Goal: Information Seeking & Learning: Learn about a topic

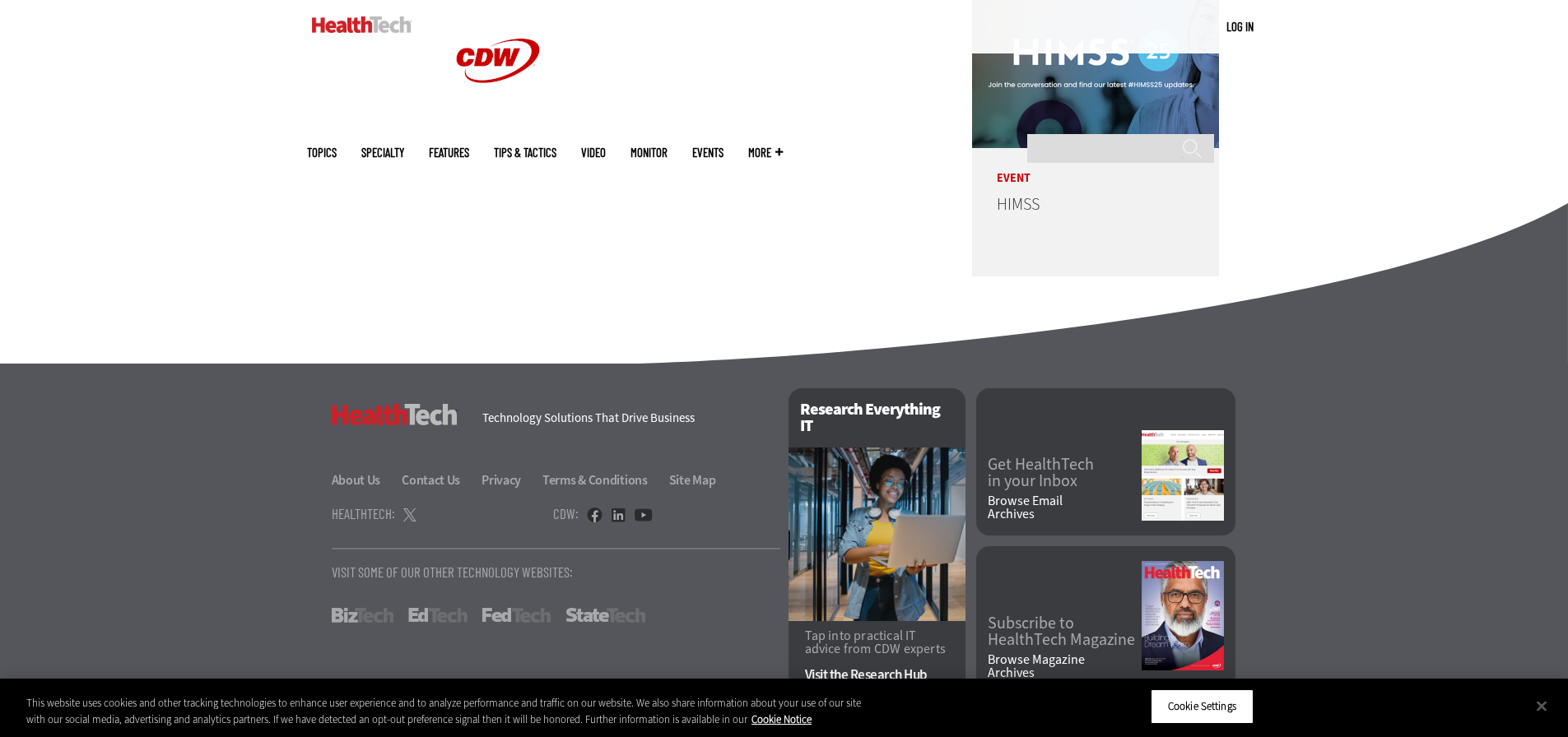
scroll to position [4203, 0]
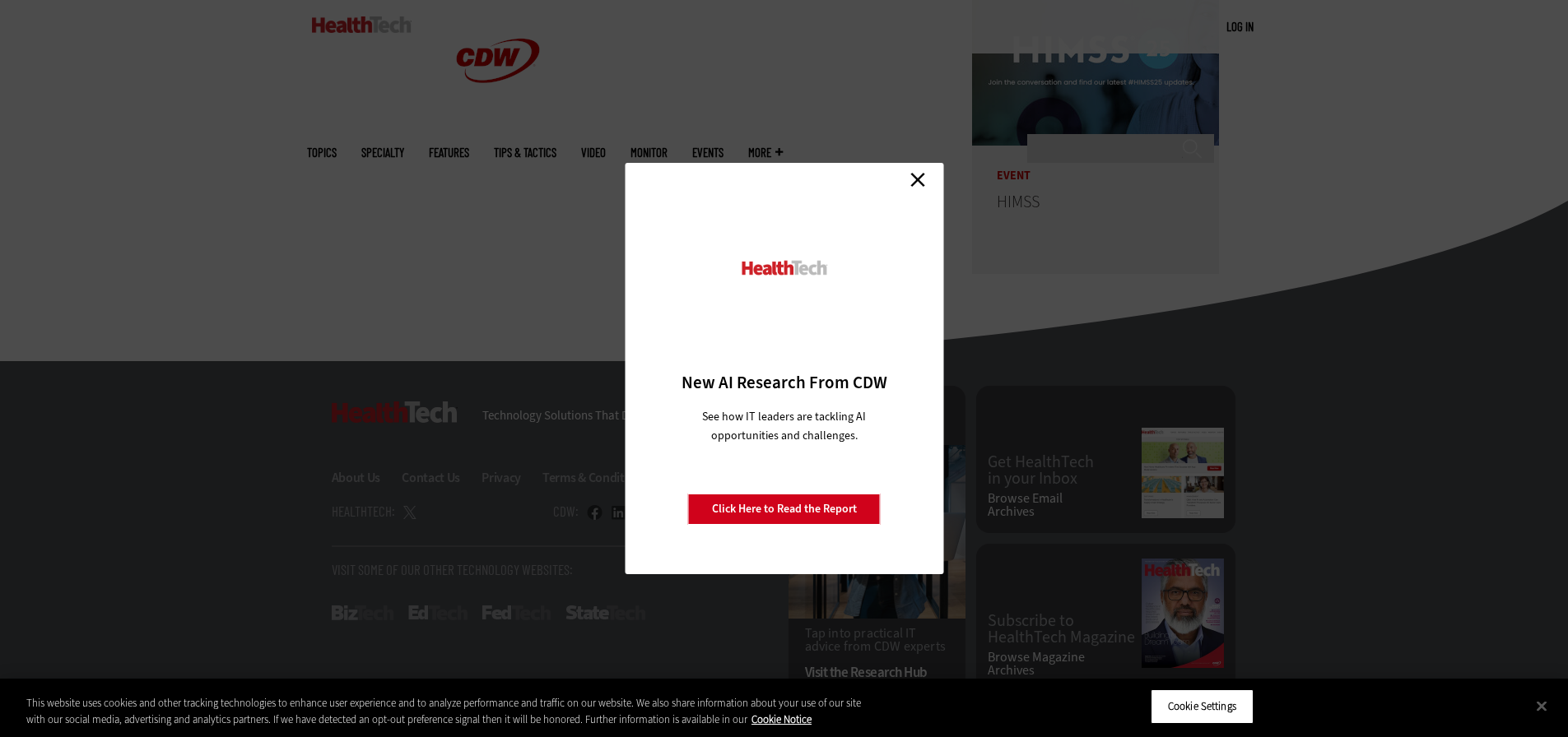
click at [919, 177] on link "Close" at bounding box center [918, 180] width 25 height 25
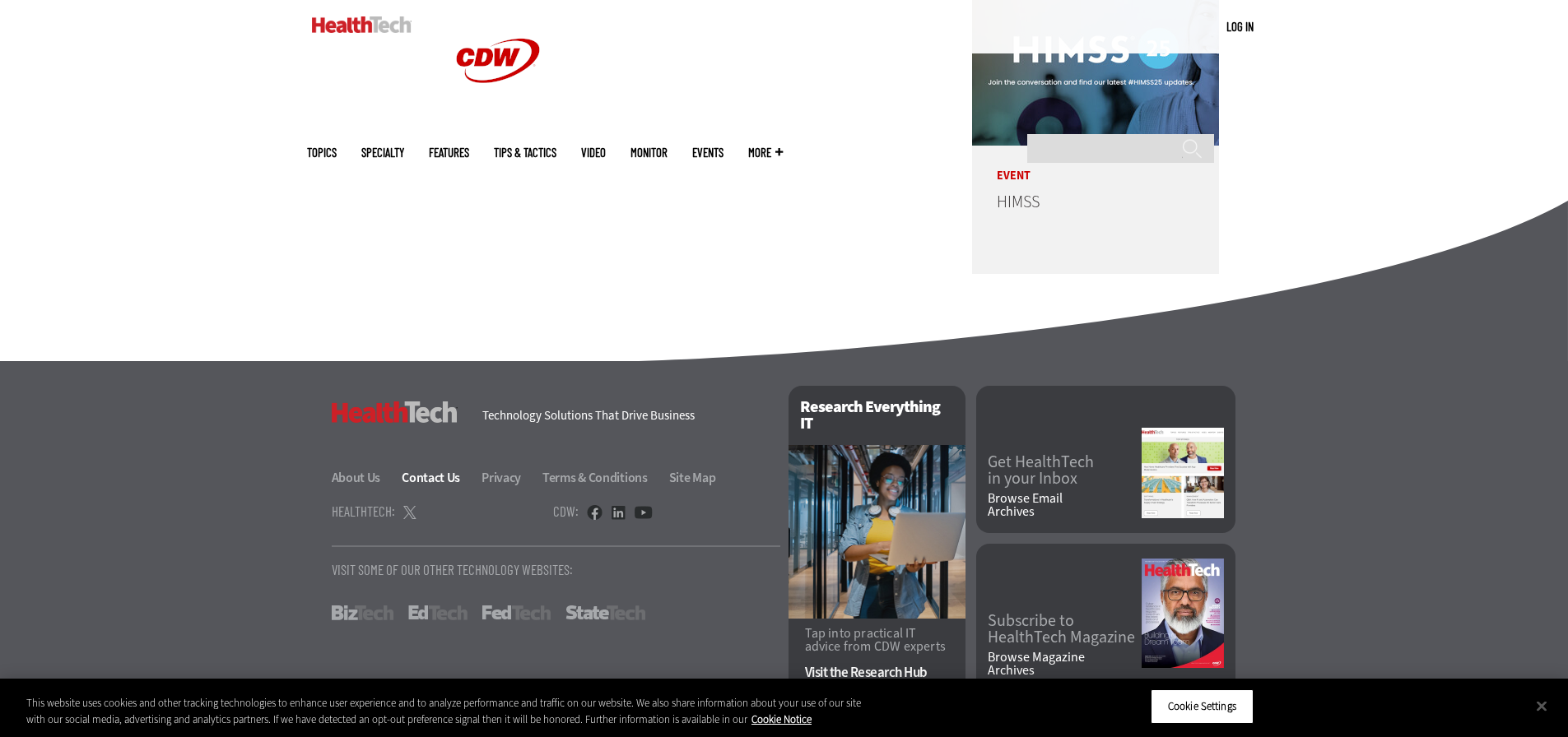
click at [449, 469] on link "Contact Us" at bounding box center [440, 478] width 78 height 17
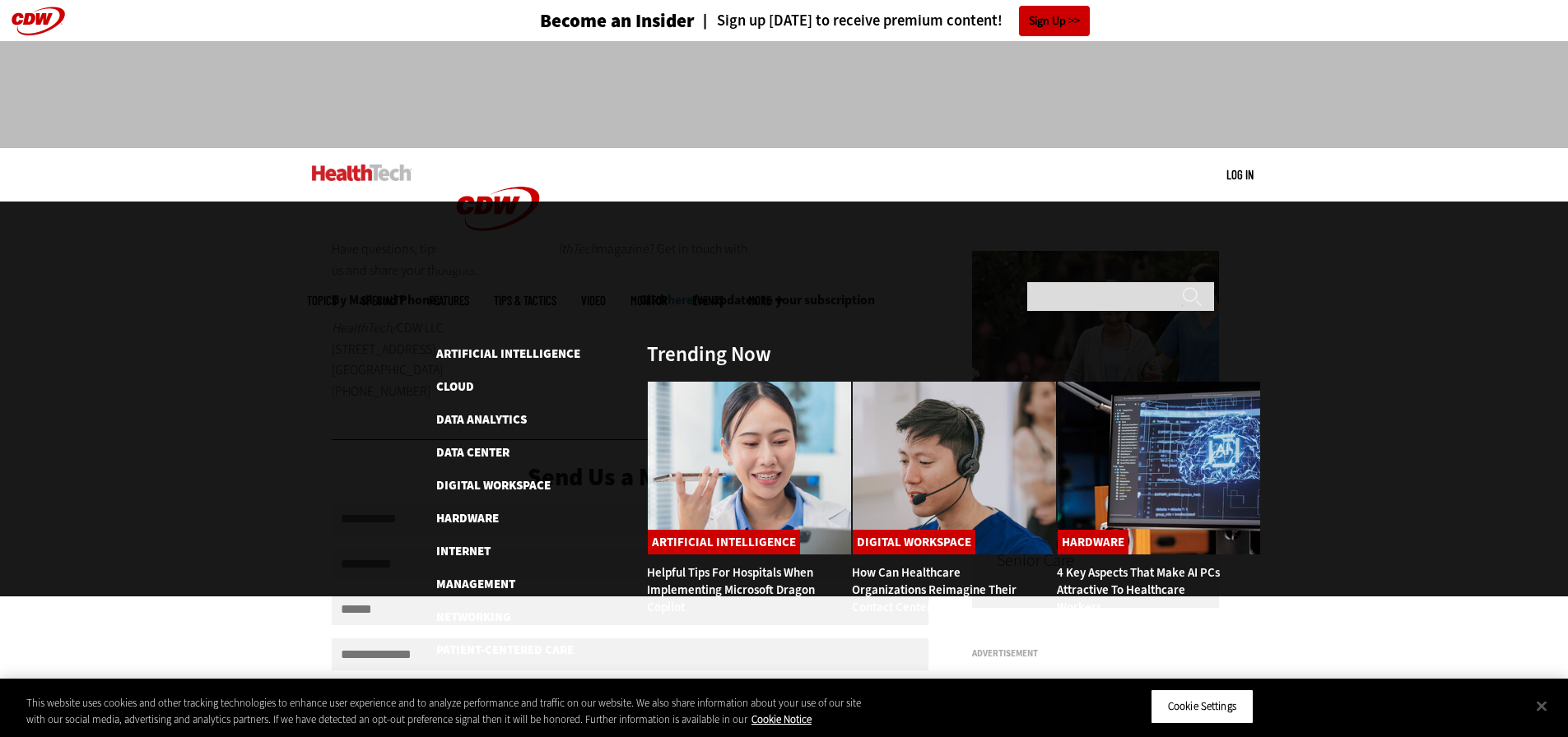
click at [469, 294] on link "Features" at bounding box center [449, 300] width 41 height 12
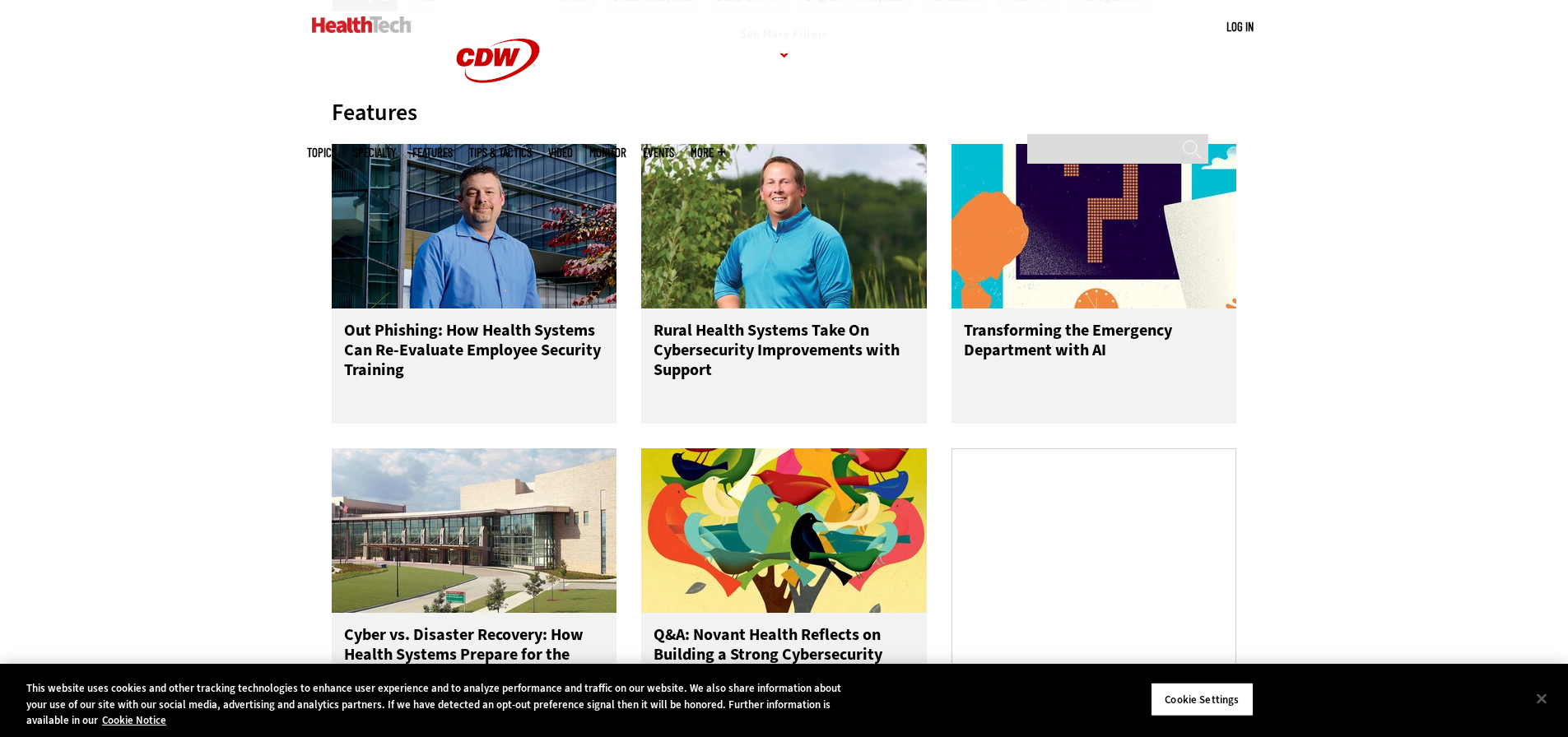
scroll to position [905, 0]
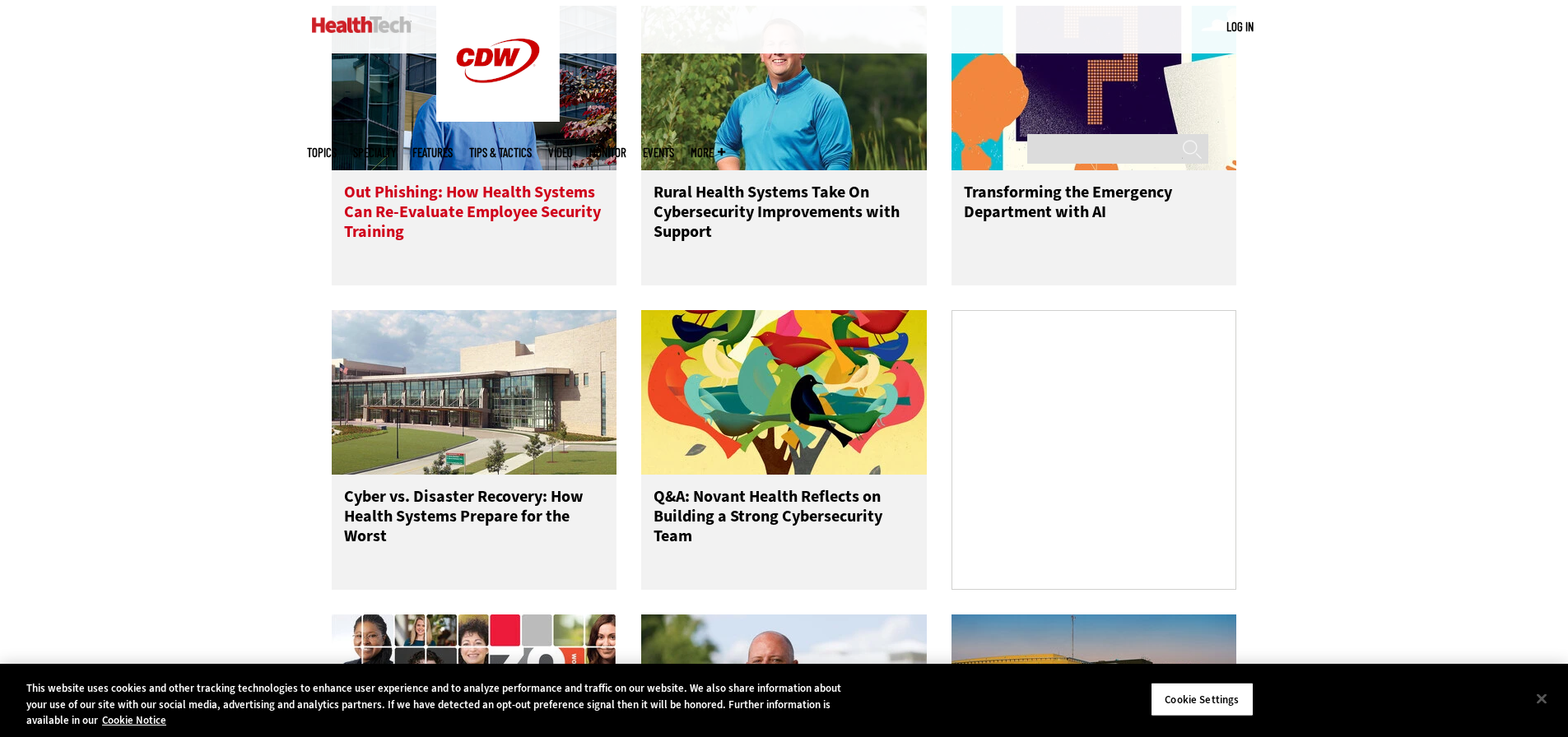
click at [504, 211] on h3 "Out Phishing: How Health Systems Can Re-Evaluate Employee Security Training" at bounding box center [474, 216] width 261 height 66
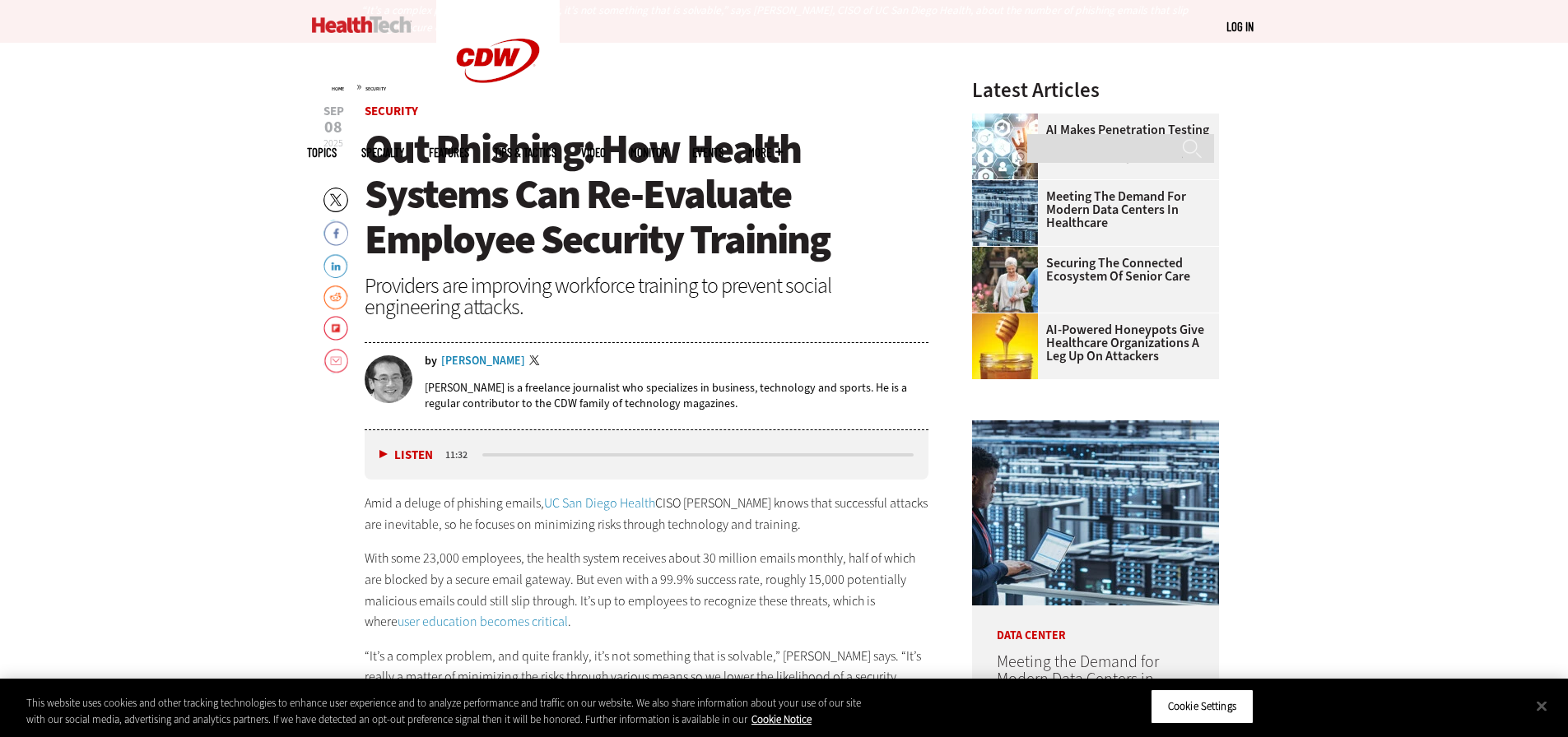
scroll to position [823, 0]
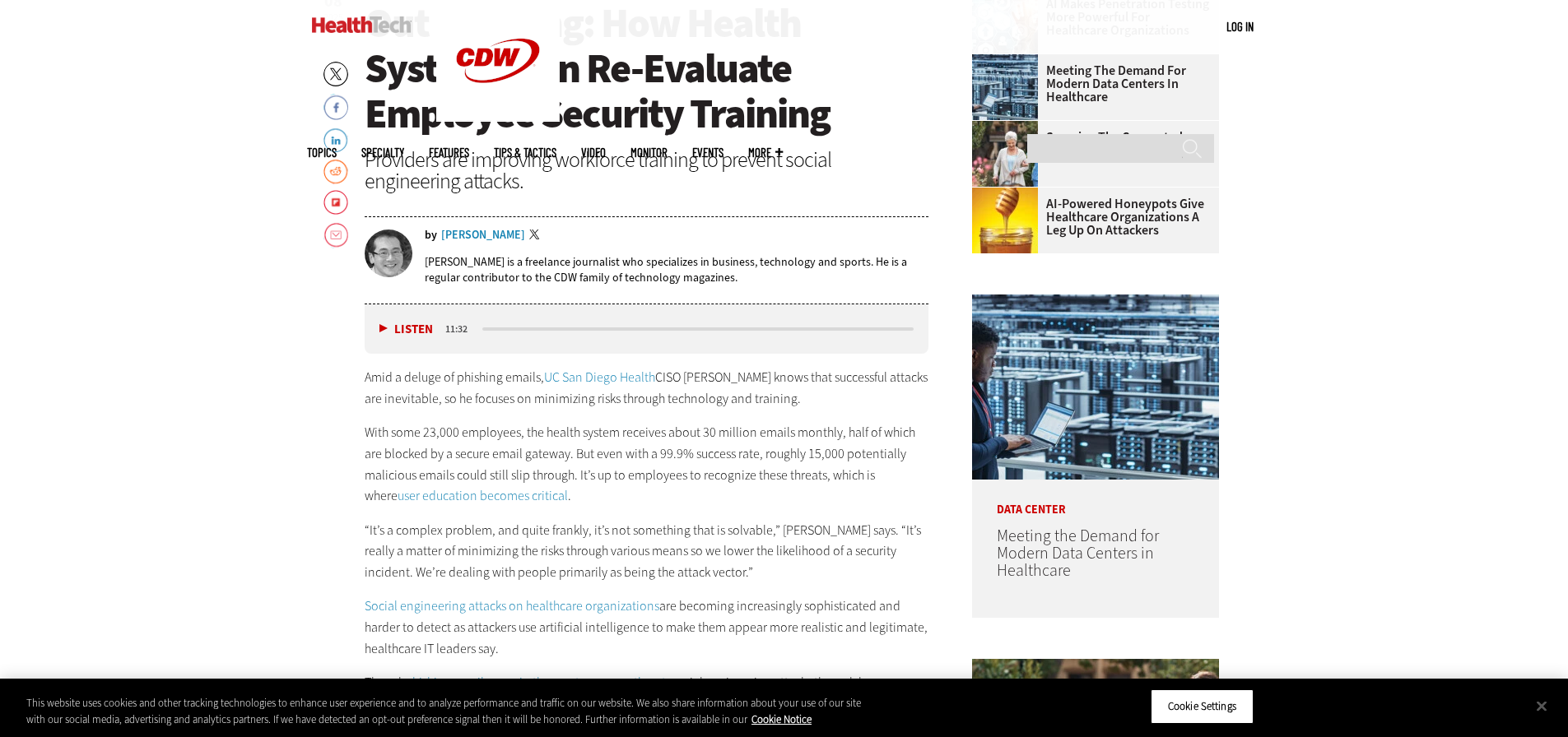
click at [477, 241] on div "Wylie Wong" at bounding box center [483, 236] width 84 height 11
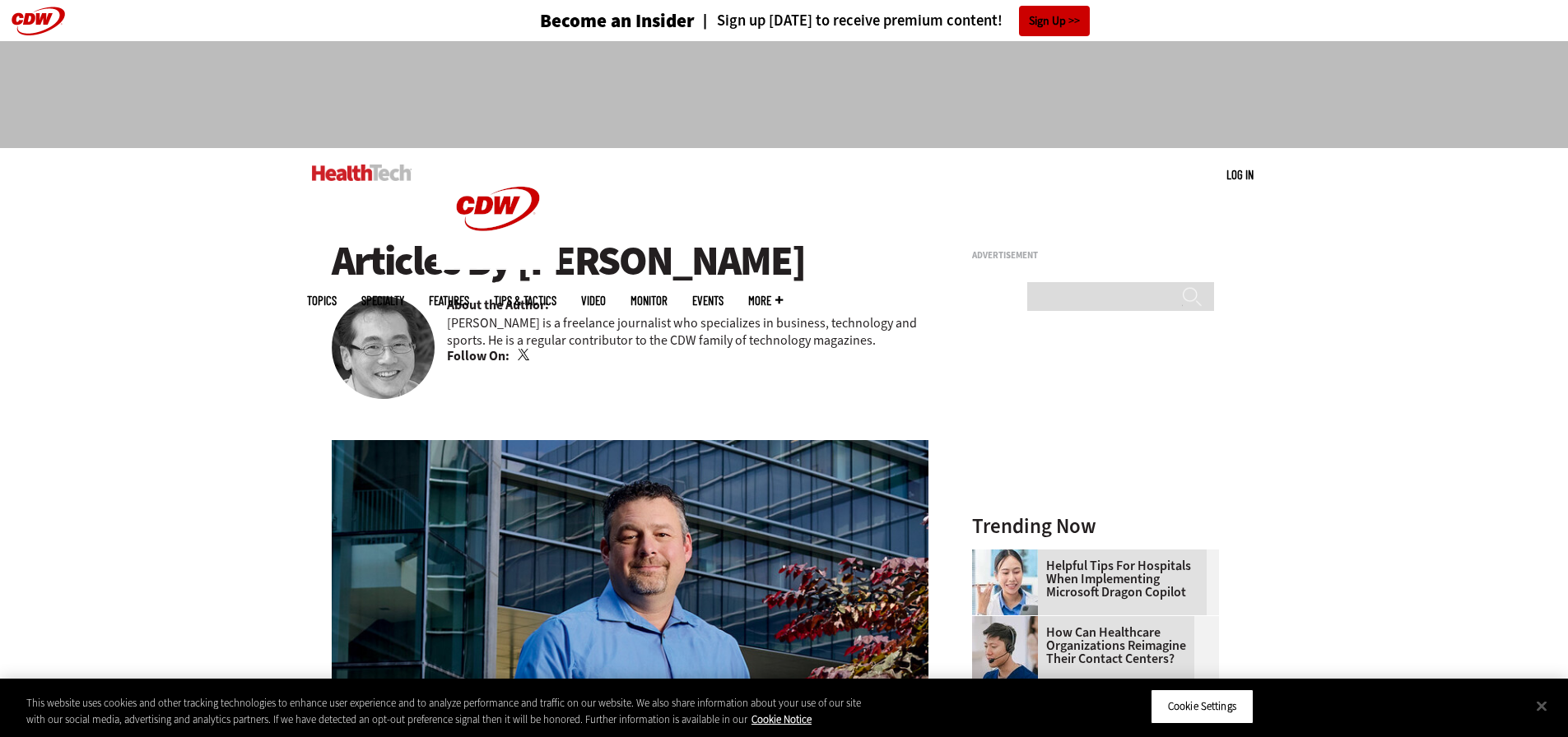
click at [418, 341] on img at bounding box center [382, 347] width 103 height 103
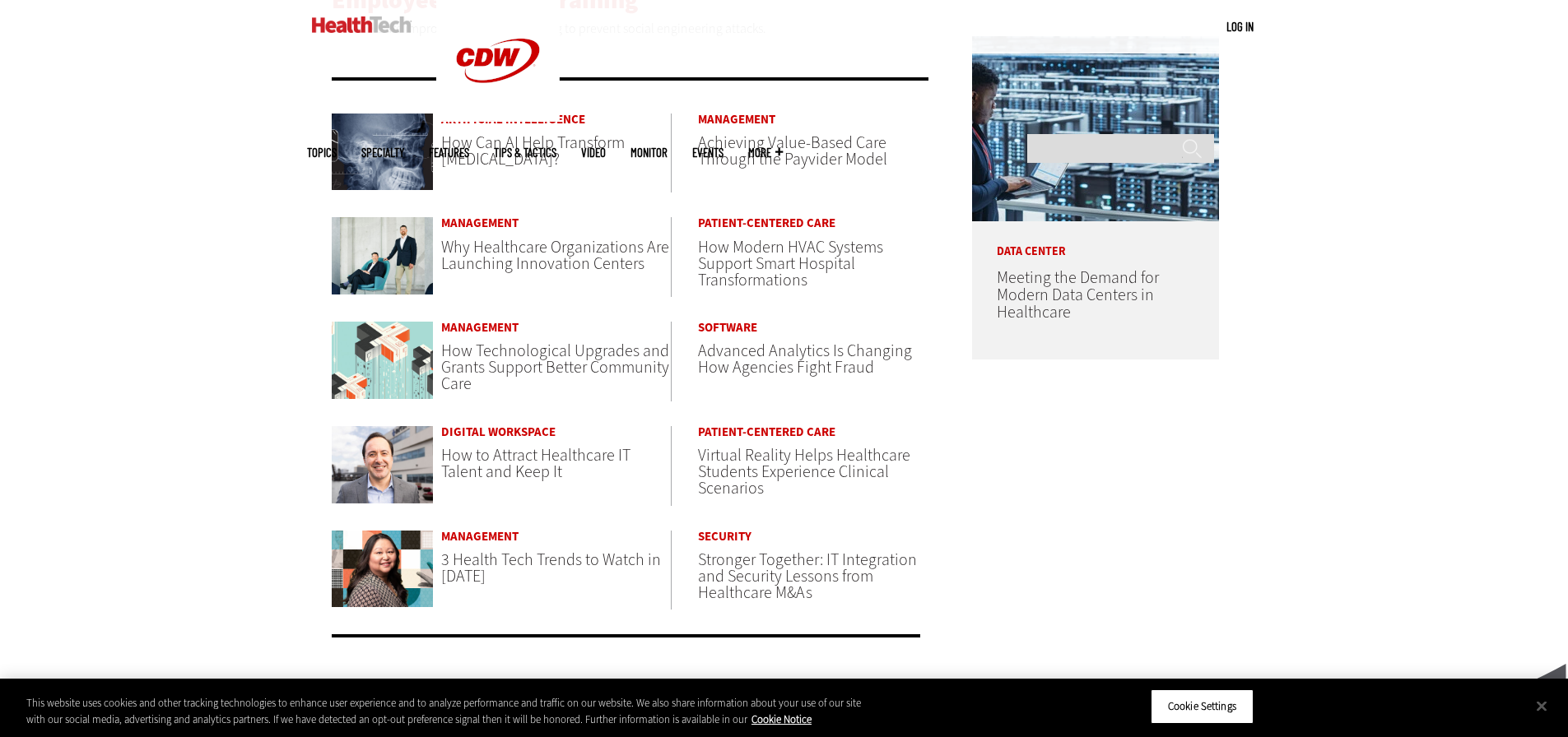
scroll to position [653, 0]
